Goal: Find specific page/section: Find specific page/section

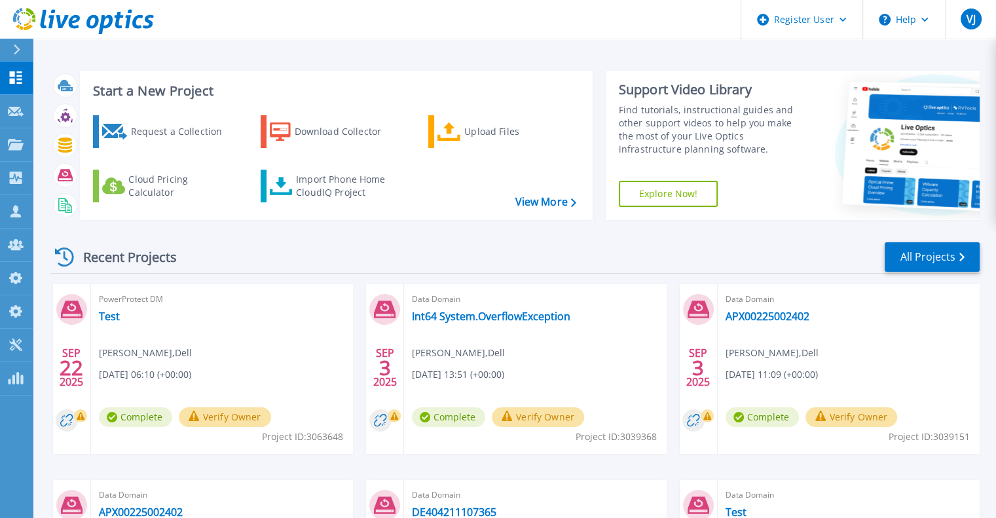
click at [13, 49] on icon at bounding box center [16, 50] width 7 height 10
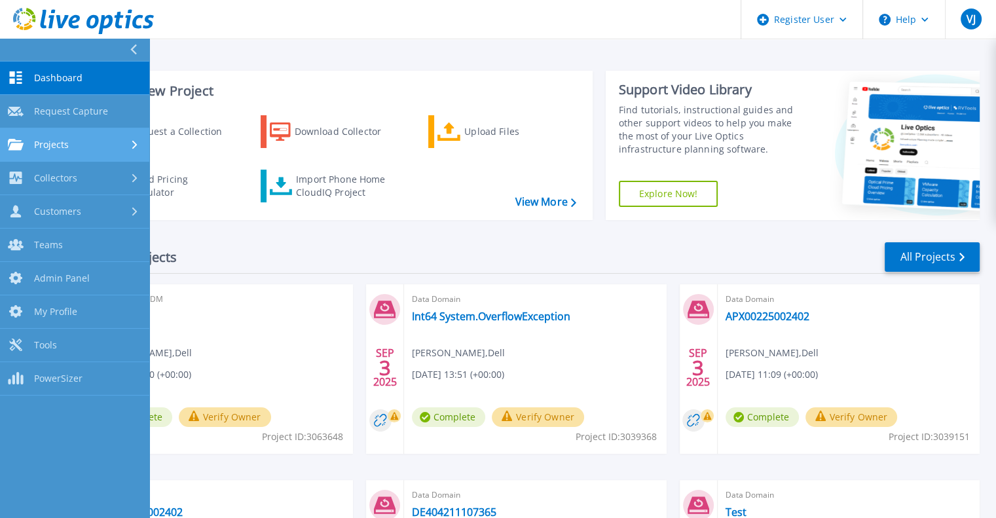
click at [67, 145] on span "Projects" at bounding box center [51, 145] width 35 height 12
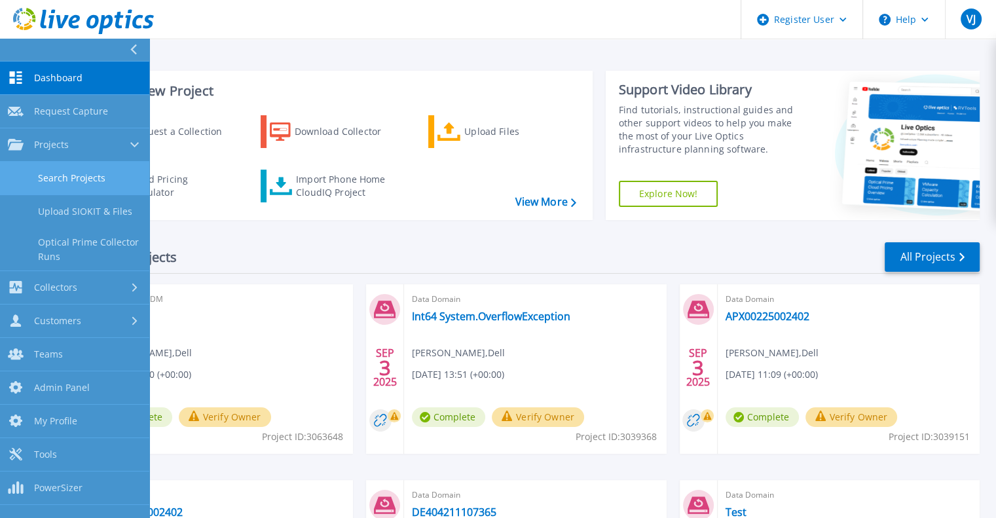
click at [83, 176] on link "Search Projects" at bounding box center [74, 178] width 149 height 33
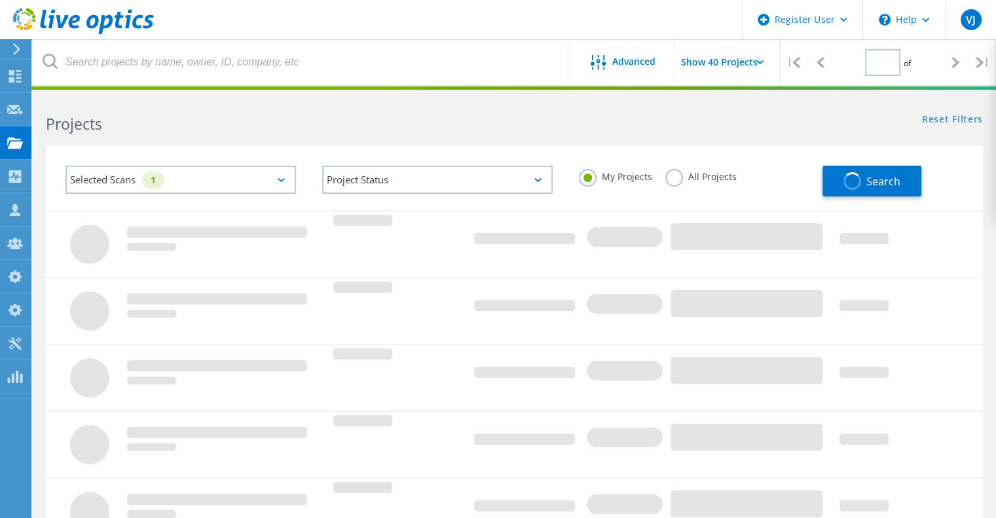
type input "1"
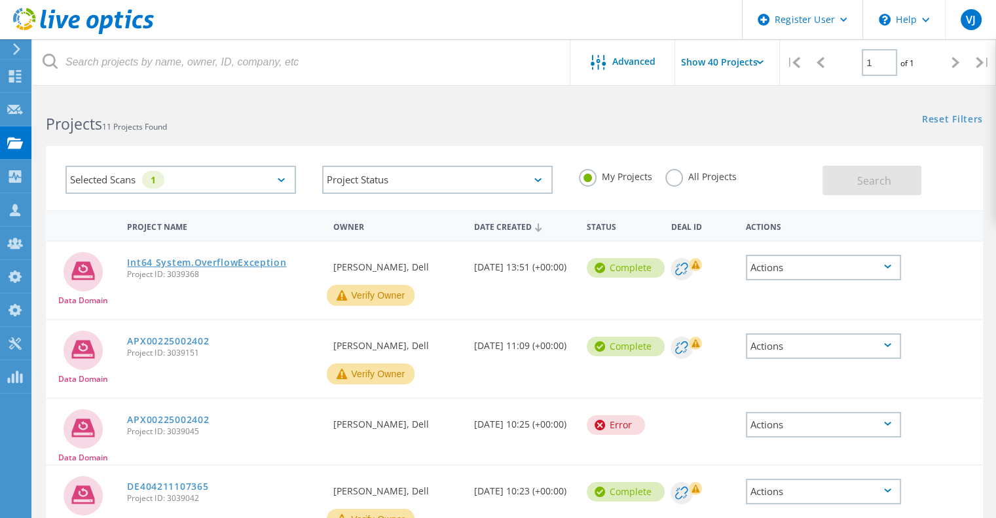
click at [188, 260] on link "Int64 System.OverflowException" at bounding box center [206, 262] width 159 height 9
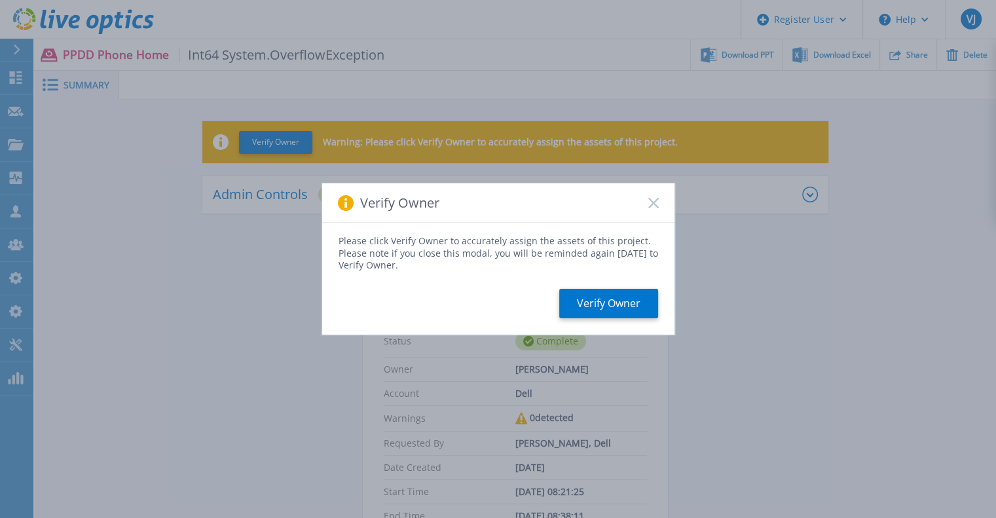
click at [649, 199] on rect at bounding box center [653, 202] width 11 height 11
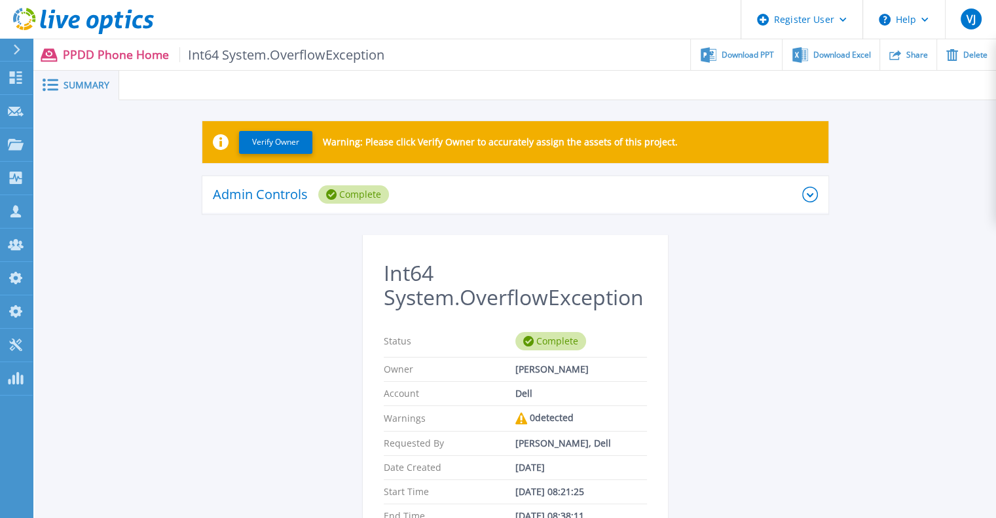
scroll to position [1111, 0]
